Goal: Task Accomplishment & Management: Manage account settings

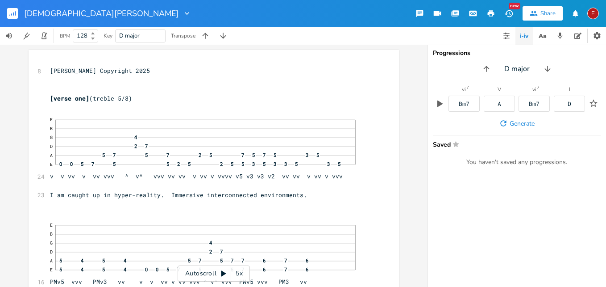
click at [223, 273] on icon at bounding box center [223, 273] width 5 height 6
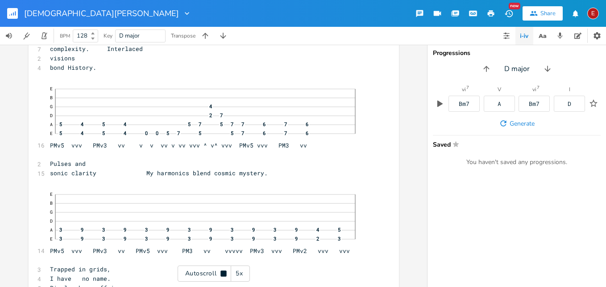
scroll to position [5866, 0]
click at [221, 275] on icon at bounding box center [224, 273] width 6 height 6
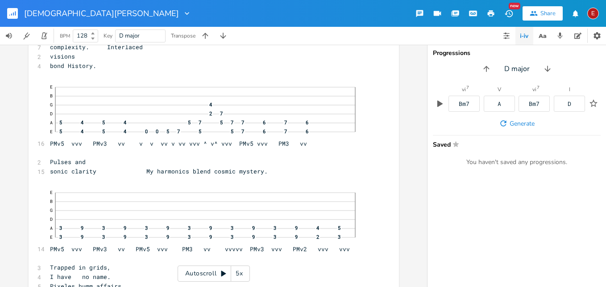
click at [221, 275] on icon at bounding box center [223, 273] width 7 height 7
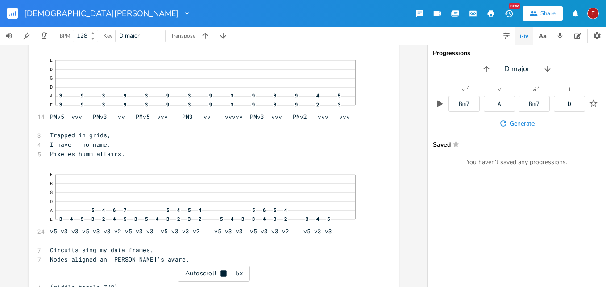
scroll to position [6001, 0]
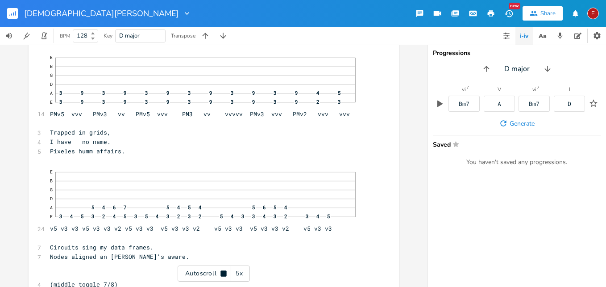
click at [221, 275] on icon at bounding box center [224, 273] width 6 height 6
click at [221, 275] on icon at bounding box center [223, 273] width 7 height 7
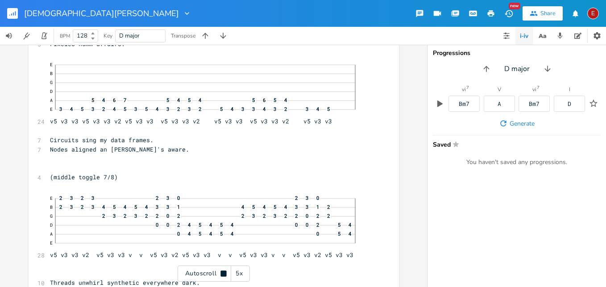
click at [221, 275] on icon at bounding box center [224, 273] width 6 height 6
click at [221, 275] on icon at bounding box center [223, 273] width 7 height 7
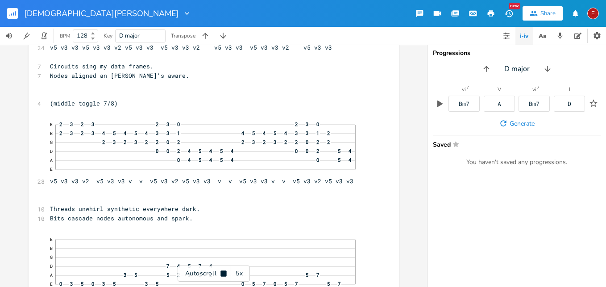
click at [221, 275] on icon at bounding box center [224, 273] width 6 height 6
click at [224, 270] on icon at bounding box center [223, 273] width 7 height 7
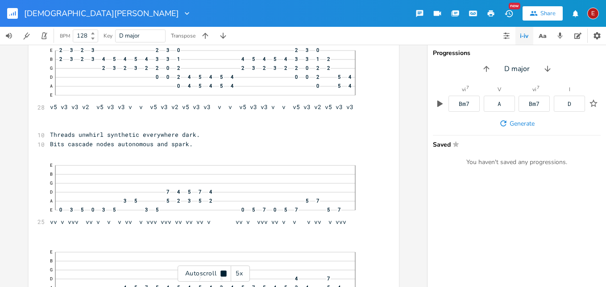
scroll to position [6258, 0]
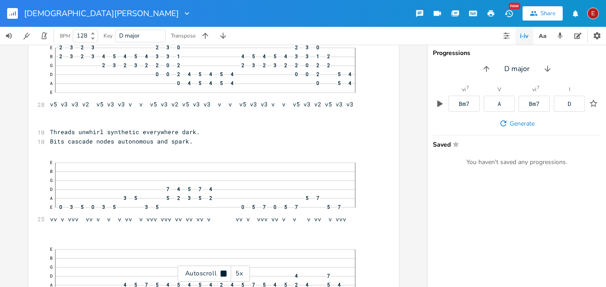
click at [224, 270] on icon at bounding box center [224, 273] width 6 height 6
click at [224, 270] on icon at bounding box center [223, 273] width 7 height 7
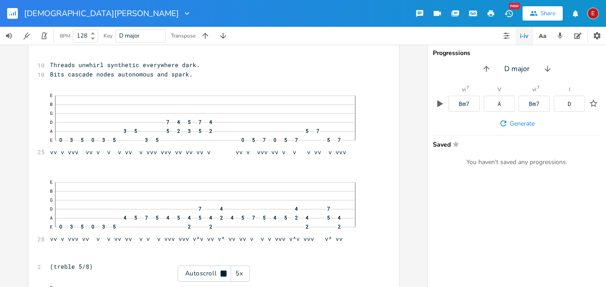
scroll to position [6327, 0]
click at [224, 270] on icon at bounding box center [224, 273] width 6 height 6
click at [224, 270] on icon at bounding box center [223, 273] width 7 height 7
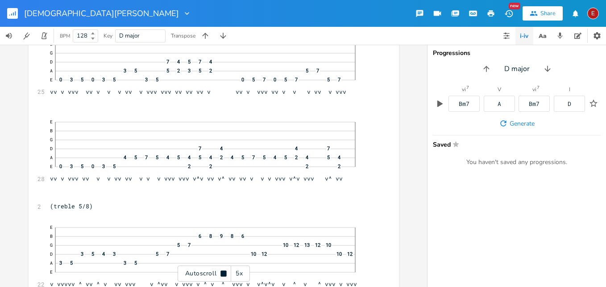
click at [224, 270] on icon at bounding box center [224, 273] width 6 height 6
click at [224, 270] on icon at bounding box center [223, 273] width 7 height 7
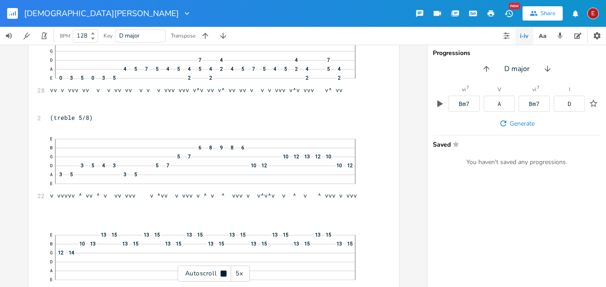
click at [224, 270] on icon at bounding box center [224, 273] width 6 height 6
click at [222, 273] on icon at bounding box center [223, 273] width 5 height 6
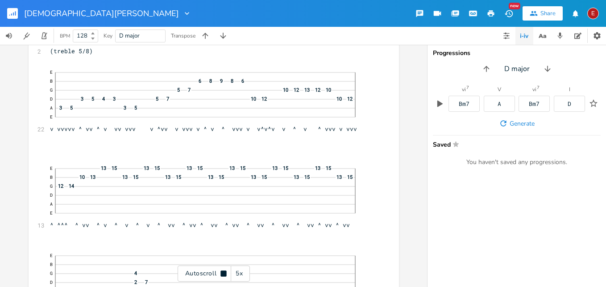
click at [222, 273] on icon at bounding box center [224, 273] width 6 height 6
click at [222, 273] on icon at bounding box center [223, 273] width 5 height 6
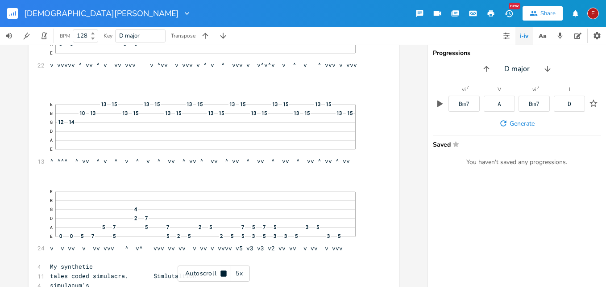
click at [222, 273] on icon at bounding box center [224, 273] width 6 height 6
click at [222, 273] on icon at bounding box center [223, 273] width 5 height 6
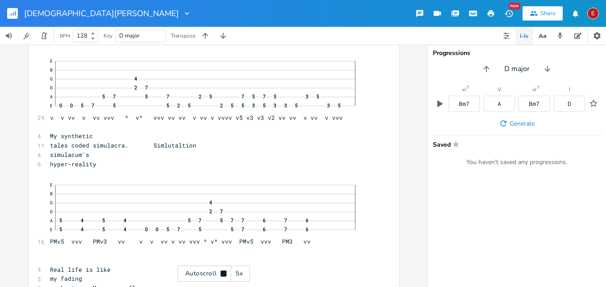
click at [222, 273] on icon at bounding box center [224, 273] width 6 height 6
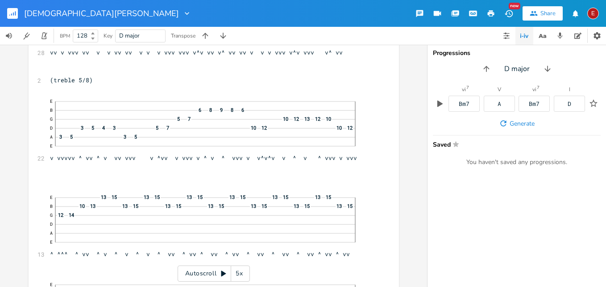
scroll to position [6554, 0]
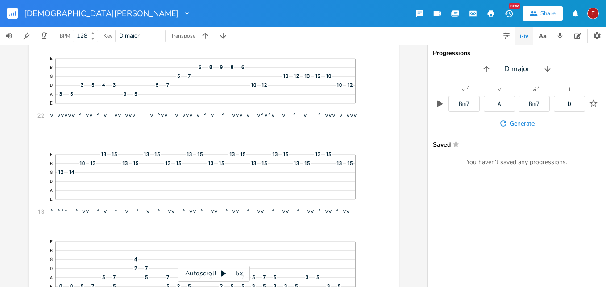
click at [225, 271] on icon at bounding box center [223, 273] width 7 height 7
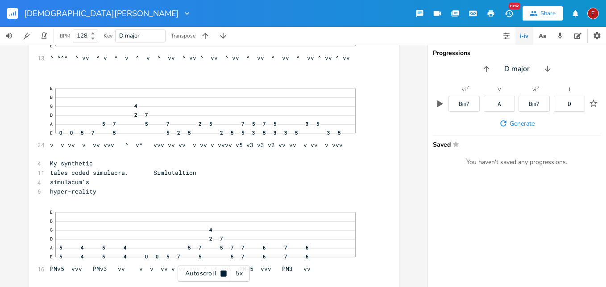
click at [225, 271] on icon at bounding box center [224, 273] width 6 height 6
click at [225, 271] on icon at bounding box center [223, 273] width 7 height 7
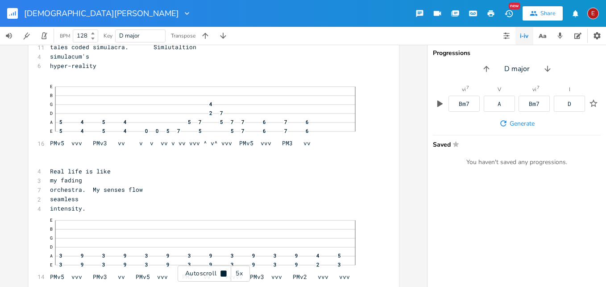
click at [225, 271] on icon at bounding box center [224, 273] width 6 height 6
click at [225, 271] on icon at bounding box center [223, 273] width 7 height 7
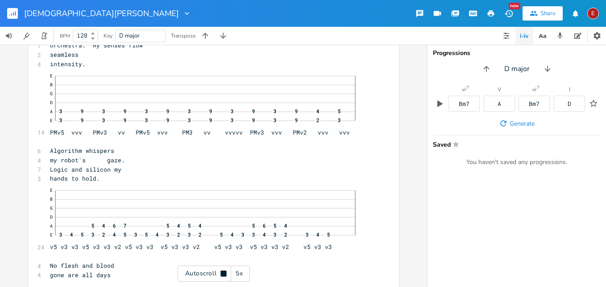
click at [225, 271] on icon at bounding box center [224, 273] width 6 height 6
click at [225, 271] on icon at bounding box center [223, 273] width 7 height 7
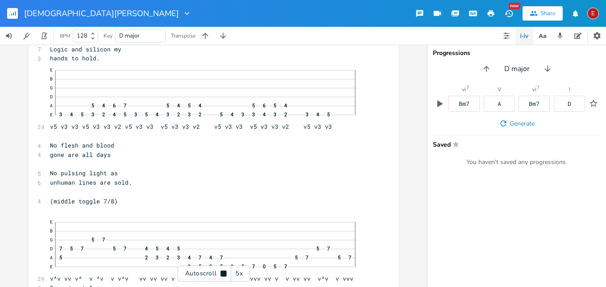
scroll to position [7100, 0]
click at [225, 271] on icon at bounding box center [224, 273] width 6 height 6
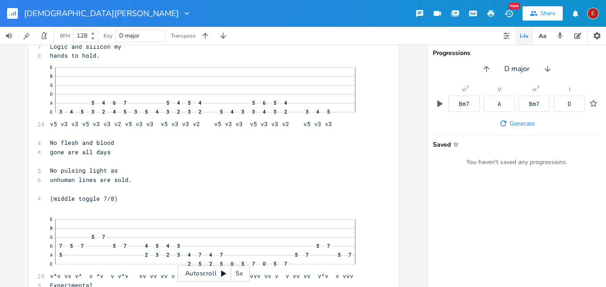
click at [225, 271] on icon at bounding box center [223, 273] width 7 height 7
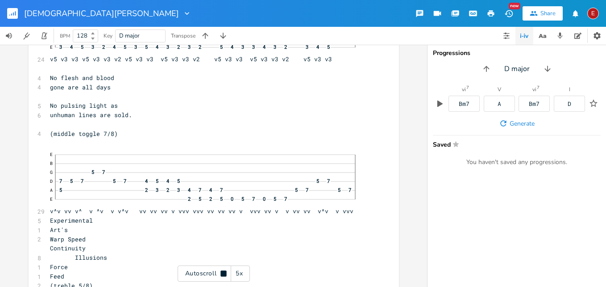
scroll to position [7166, 0]
click at [225, 271] on icon at bounding box center [224, 273] width 6 height 6
click at [223, 274] on icon at bounding box center [223, 273] width 5 height 6
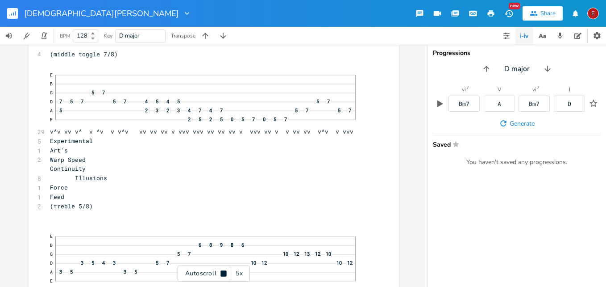
click at [223, 274] on icon at bounding box center [224, 273] width 6 height 6
click at [224, 272] on icon at bounding box center [223, 273] width 5 height 6
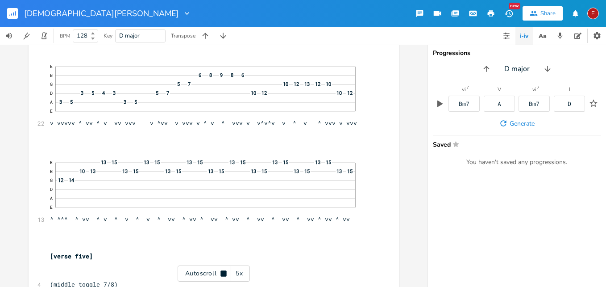
click at [224, 272] on icon at bounding box center [224, 273] width 6 height 6
click at [224, 272] on icon at bounding box center [223, 273] width 5 height 6
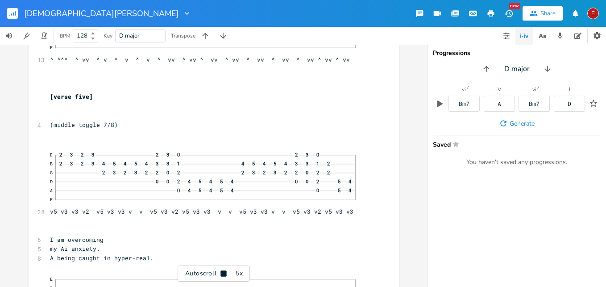
click at [224, 272] on icon at bounding box center [224, 273] width 6 height 6
click at [222, 272] on icon at bounding box center [223, 273] width 5 height 6
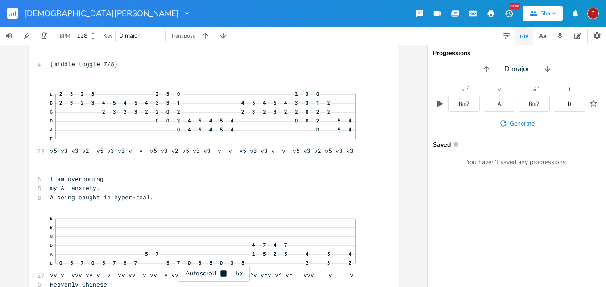
click at [222, 272] on icon at bounding box center [224, 273] width 6 height 6
click at [222, 272] on icon at bounding box center [223, 273] width 5 height 6
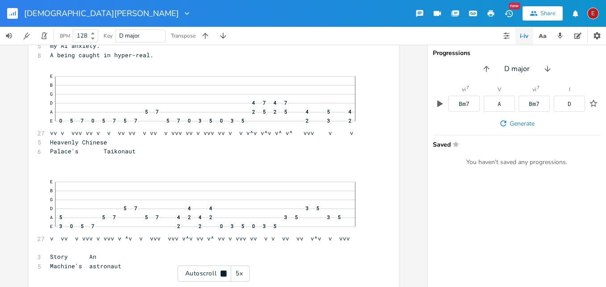
click at [222, 272] on icon at bounding box center [224, 273] width 6 height 6
click at [222, 272] on icon at bounding box center [223, 273] width 5 height 6
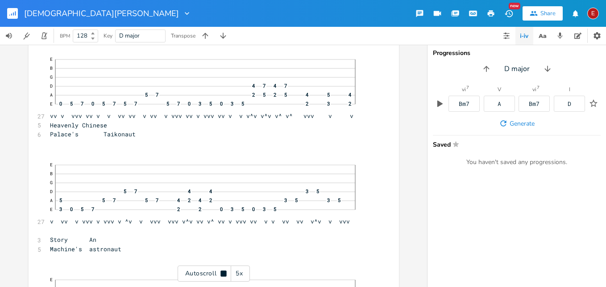
click at [222, 272] on icon at bounding box center [224, 273] width 6 height 6
click at [222, 272] on icon at bounding box center [223, 273] width 5 height 6
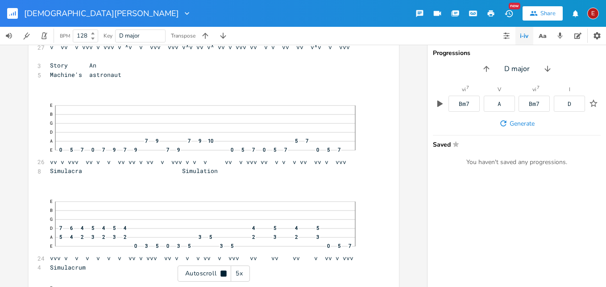
scroll to position [7968, 0]
click at [222, 272] on icon at bounding box center [224, 273] width 6 height 6
click at [222, 272] on icon at bounding box center [223, 273] width 5 height 6
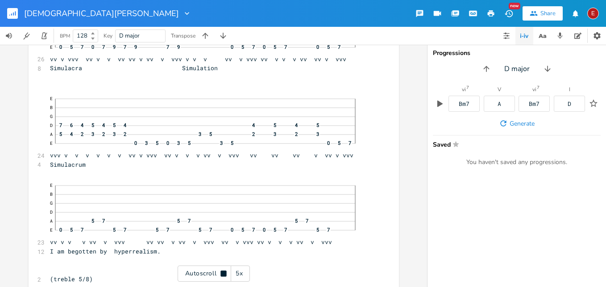
click at [222, 272] on icon at bounding box center [224, 273] width 6 height 6
click at [222, 272] on icon at bounding box center [223, 273] width 5 height 6
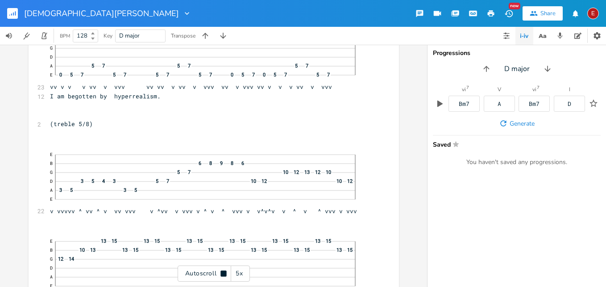
click at [222, 272] on icon at bounding box center [224, 273] width 6 height 6
click at [221, 271] on icon at bounding box center [223, 273] width 5 height 6
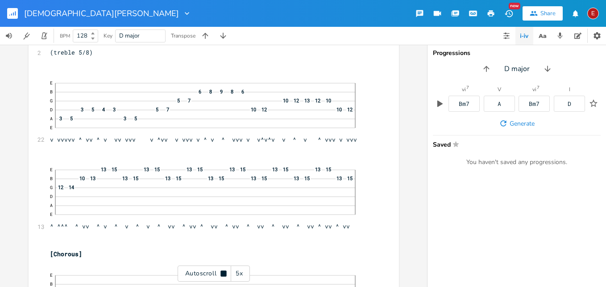
click at [221, 271] on icon at bounding box center [224, 273] width 6 height 6
click at [221, 271] on icon at bounding box center [223, 273] width 5 height 6
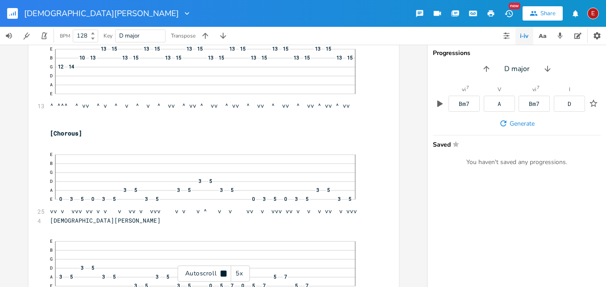
scroll to position [8419, 0]
click at [221, 271] on icon at bounding box center [224, 273] width 6 height 6
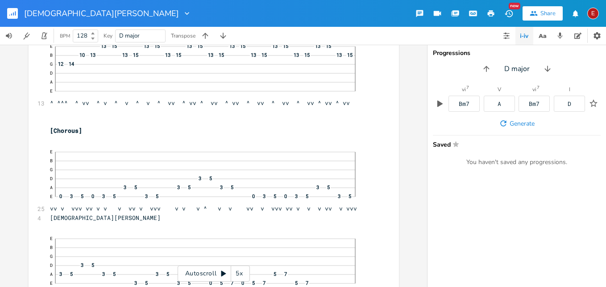
click at [221, 271] on icon at bounding box center [223, 273] width 5 height 6
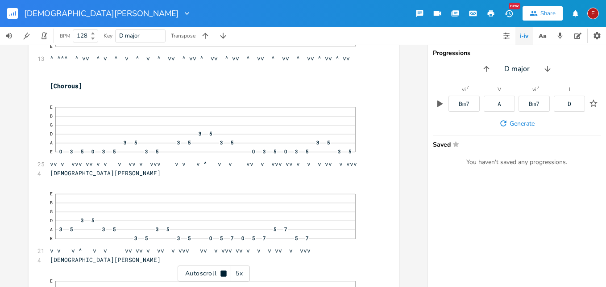
click at [221, 271] on icon at bounding box center [224, 273] width 6 height 6
click at [221, 271] on icon at bounding box center [223, 273] width 5 height 6
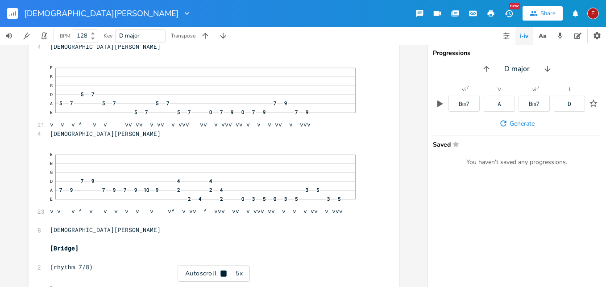
click at [221, 271] on icon at bounding box center [224, 273] width 6 height 6
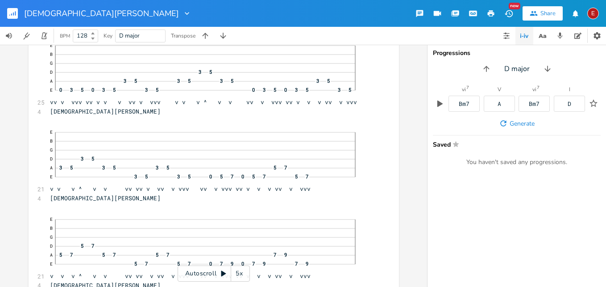
scroll to position [8482, 0]
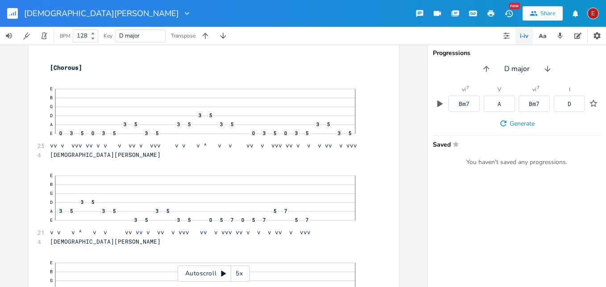
click at [417, 227] on div "xxxxxxxxxx 8 [PERSON_NAME] Copyright 2025 ​ ​ [verse one] (treble 5/8) 24 E B G…" at bounding box center [213, 166] width 427 height 242
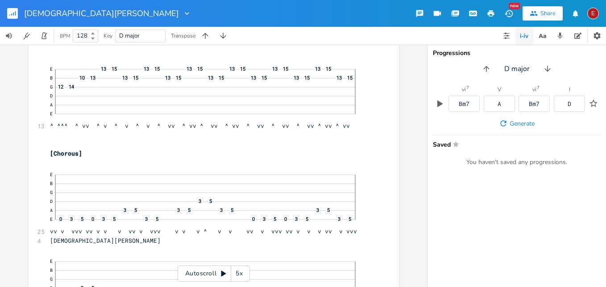
scroll to position [8332, 0]
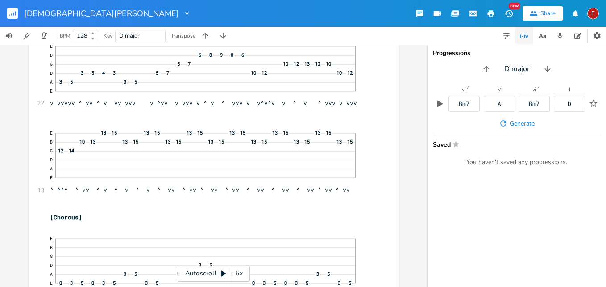
click at [224, 271] on icon at bounding box center [223, 273] width 7 height 7
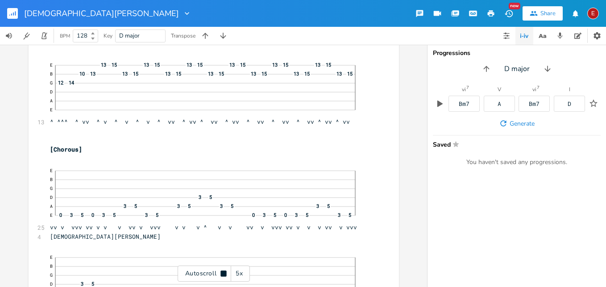
scroll to position [8401, 0]
click at [224, 271] on icon at bounding box center [224, 273] width 6 height 6
click at [224, 271] on icon at bounding box center [223, 273] width 7 height 7
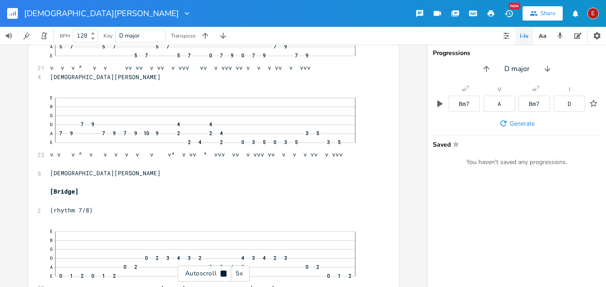
scroll to position [8734, 0]
click at [224, 271] on icon at bounding box center [224, 273] width 6 height 6
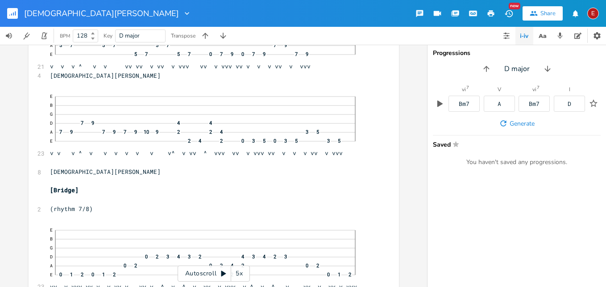
click at [224, 271] on icon at bounding box center [223, 273] width 7 height 7
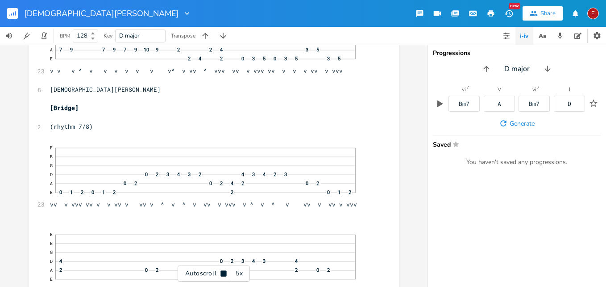
click at [224, 271] on icon at bounding box center [224, 273] width 6 height 6
click at [224, 271] on icon at bounding box center [223, 273] width 7 height 7
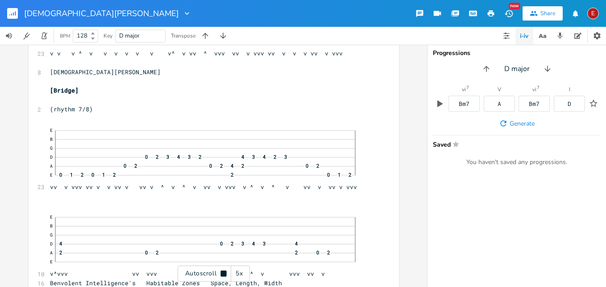
click at [224, 271] on icon at bounding box center [224, 273] width 6 height 6
click at [223, 271] on icon at bounding box center [223, 273] width 5 height 6
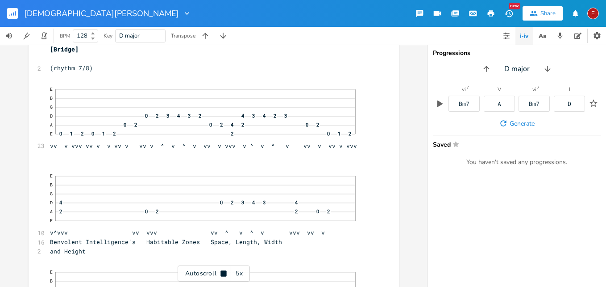
click at [223, 271] on icon at bounding box center [224, 273] width 6 height 6
click at [223, 271] on icon at bounding box center [223, 273] width 5 height 6
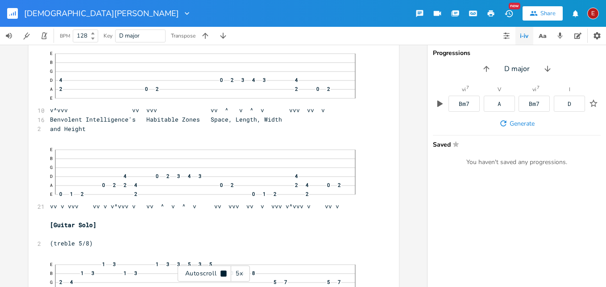
click at [223, 271] on icon at bounding box center [224, 273] width 6 height 6
click at [223, 271] on icon at bounding box center [223, 273] width 5 height 6
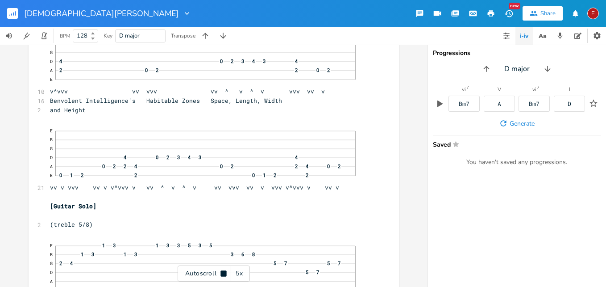
click at [223, 271] on icon at bounding box center [224, 273] width 6 height 6
click at [224, 270] on icon at bounding box center [223, 273] width 7 height 7
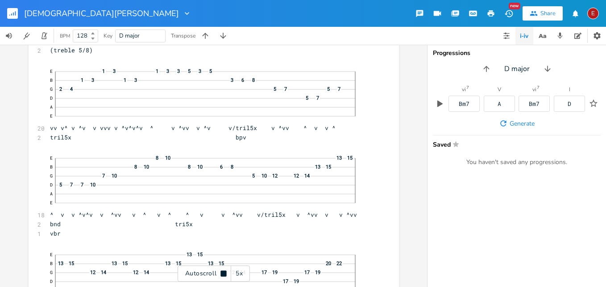
click at [224, 270] on icon at bounding box center [224, 273] width 6 height 6
click at [224, 270] on icon at bounding box center [223, 273] width 7 height 7
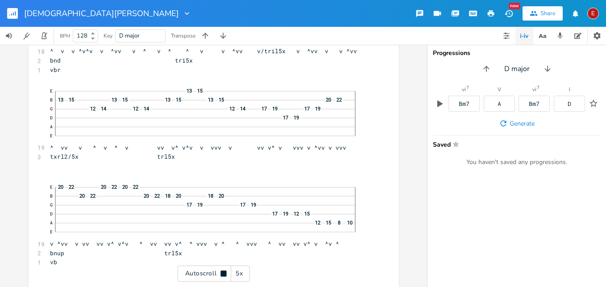
scroll to position [9355, 0]
click at [224, 270] on icon at bounding box center [224, 273] width 6 height 6
click at [224, 270] on icon at bounding box center [223, 273] width 7 height 7
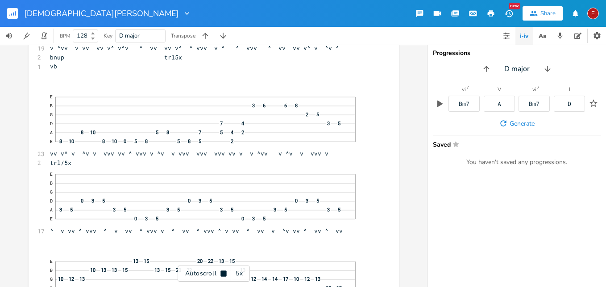
click at [224, 270] on icon at bounding box center [224, 273] width 6 height 6
click at [224, 270] on icon at bounding box center [223, 273] width 7 height 7
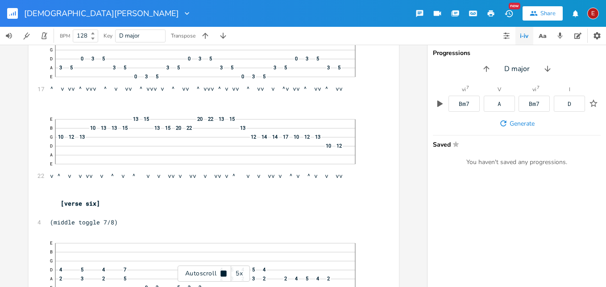
click at [224, 270] on icon at bounding box center [224, 273] width 6 height 6
click at [224, 270] on icon at bounding box center [223, 273] width 7 height 7
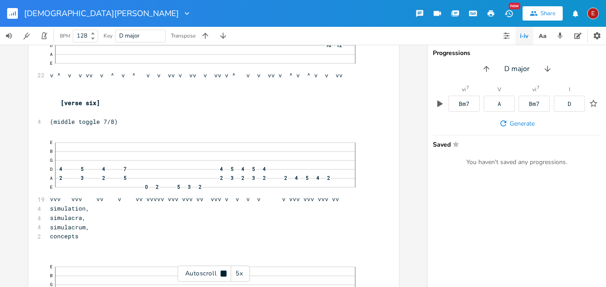
click at [224, 270] on icon at bounding box center [224, 273] width 6 height 6
click at [222, 272] on icon at bounding box center [223, 273] width 5 height 6
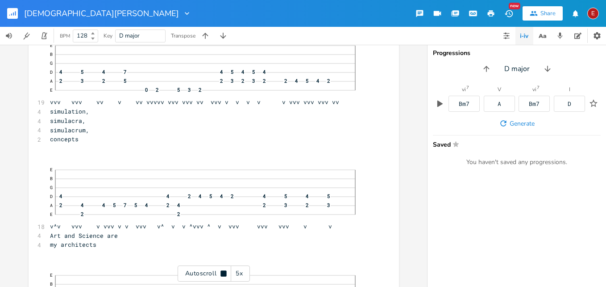
click at [222, 272] on icon at bounding box center [224, 273] width 6 height 6
click at [222, 272] on icon at bounding box center [223, 273] width 5 height 6
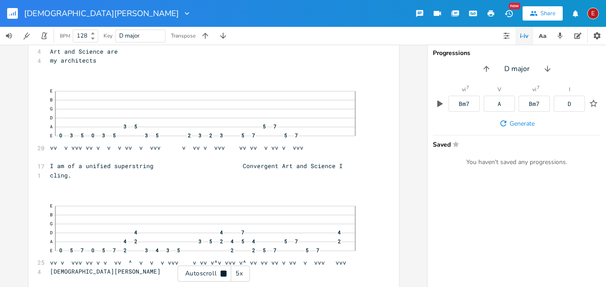
click at [222, 272] on icon at bounding box center [224, 273] width 6 height 6
click at [222, 272] on icon at bounding box center [223, 273] width 5 height 6
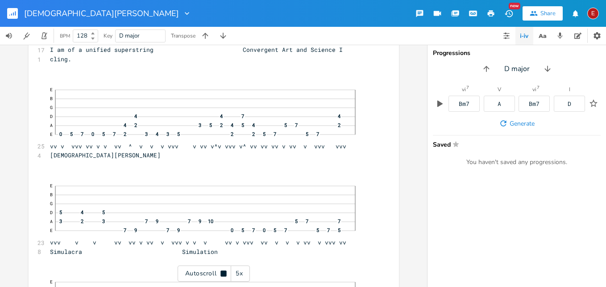
scroll to position [10190, 0]
click at [222, 272] on icon at bounding box center [224, 273] width 6 height 6
click at [222, 272] on icon at bounding box center [223, 273] width 5 height 6
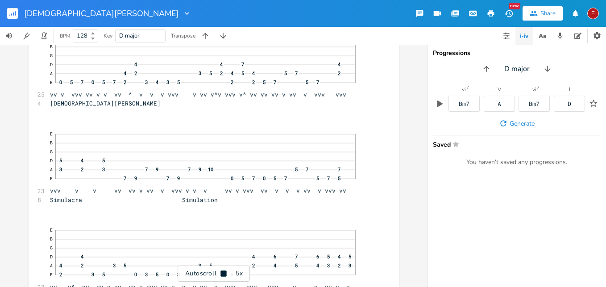
click at [222, 272] on icon at bounding box center [224, 273] width 6 height 6
click at [222, 272] on icon at bounding box center [223, 273] width 5 height 6
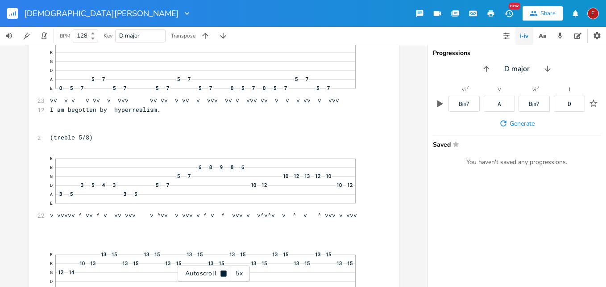
click at [222, 272] on icon at bounding box center [224, 273] width 6 height 6
click at [225, 274] on icon at bounding box center [223, 273] width 5 height 6
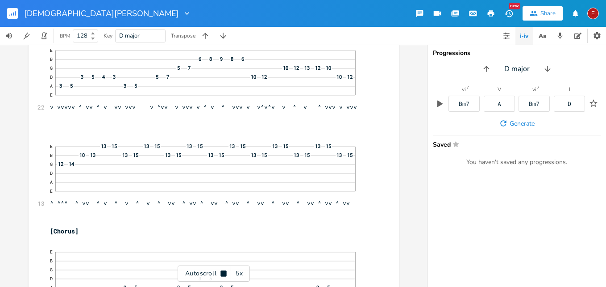
click at [225, 274] on icon at bounding box center [224, 273] width 6 height 6
click at [223, 273] on icon at bounding box center [223, 273] width 5 height 6
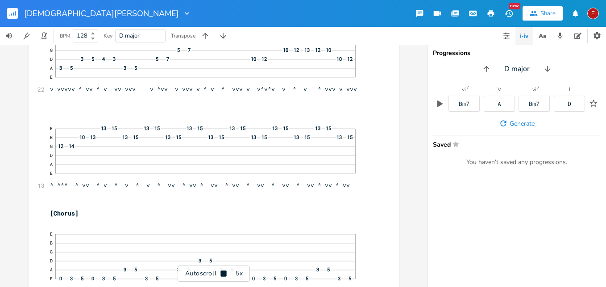
click at [223, 273] on icon at bounding box center [224, 273] width 6 height 6
click at [223, 272] on icon at bounding box center [223, 273] width 5 height 6
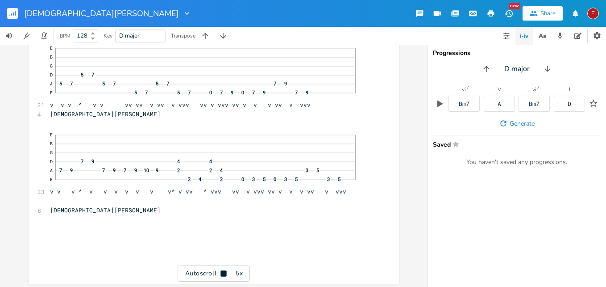
scroll to position [11010, 0]
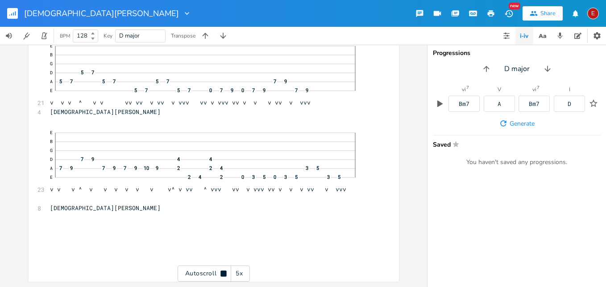
click at [223, 272] on icon at bounding box center [224, 273] width 6 height 6
click at [595, 12] on div "E" at bounding box center [593, 14] width 12 height 12
click at [555, 74] on span "Sign Out" at bounding box center [547, 77] width 21 height 6
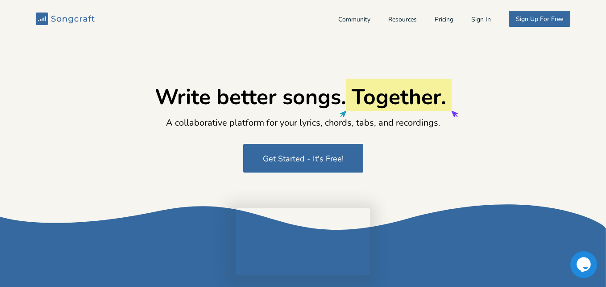
type input "[EMAIL_ADDRESS][DOMAIN_NAME]"
